Goal: Download file/media

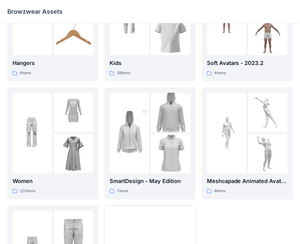
scroll to position [91, 0]
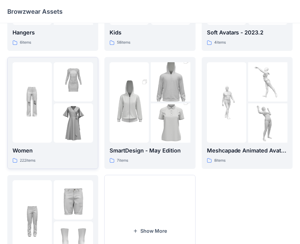
click at [54, 155] on div "Women 222 items" at bounding box center [52, 154] width 80 height 17
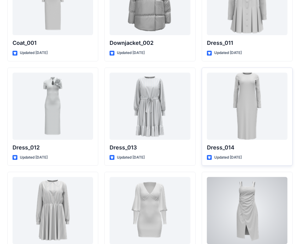
scroll to position [872, 0]
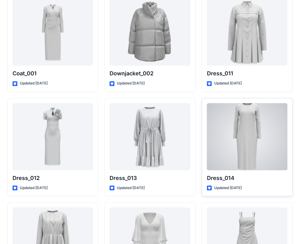
click at [249, 136] on div at bounding box center [247, 136] width 80 height 67
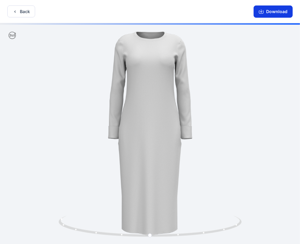
click at [270, 11] on button "Download" at bounding box center [272, 11] width 39 height 12
